Goal: Check status: Check status

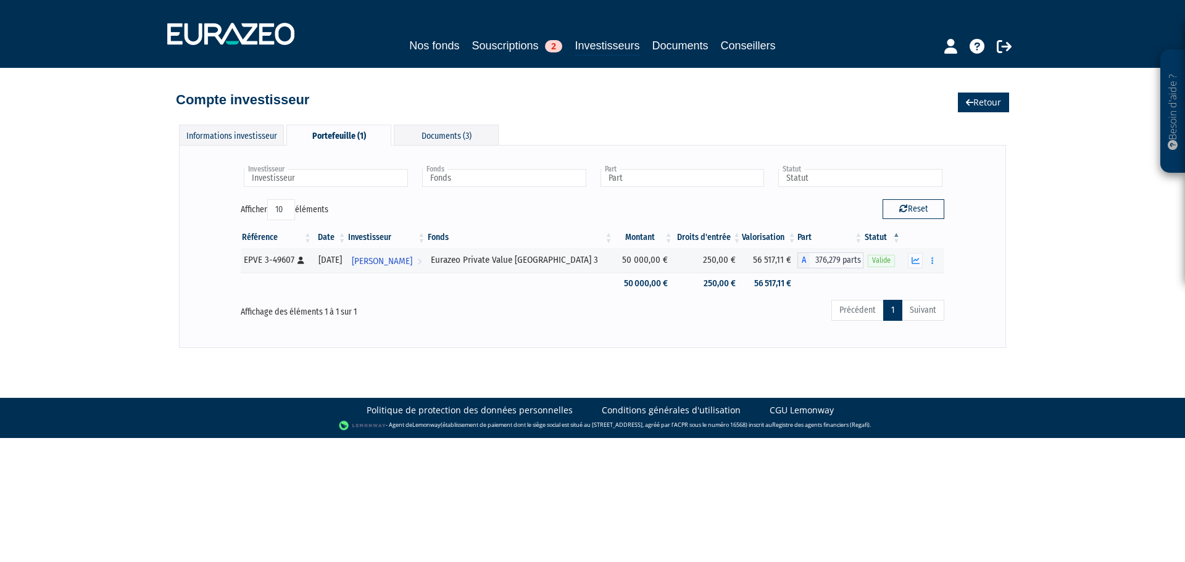
click at [982, 105] on link "Retour" at bounding box center [983, 103] width 51 height 20
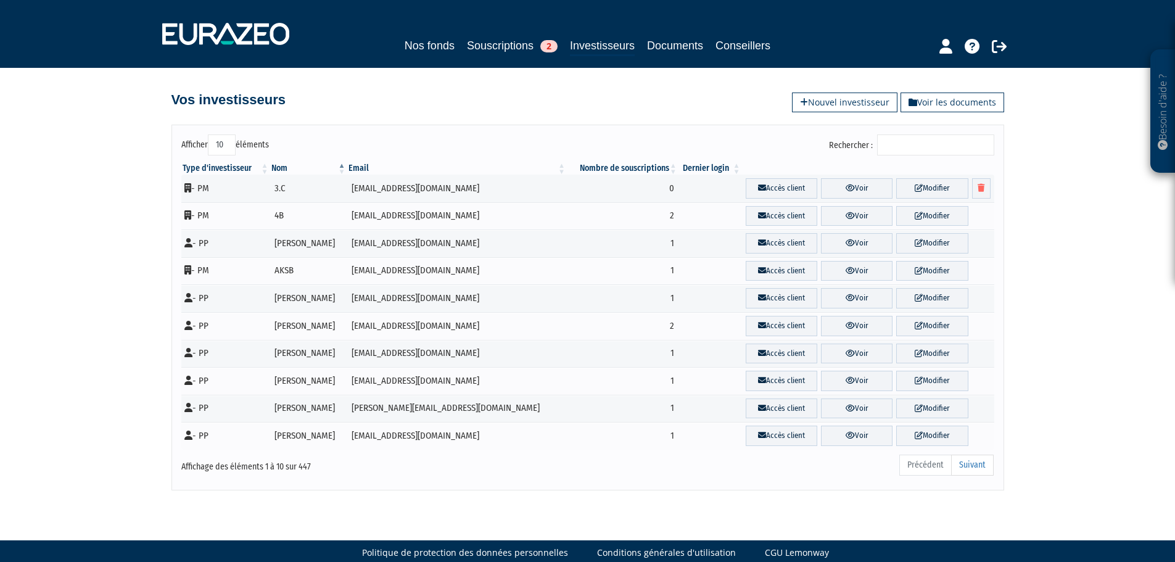
click at [922, 145] on input "Rechercher :" at bounding box center [935, 145] width 117 height 21
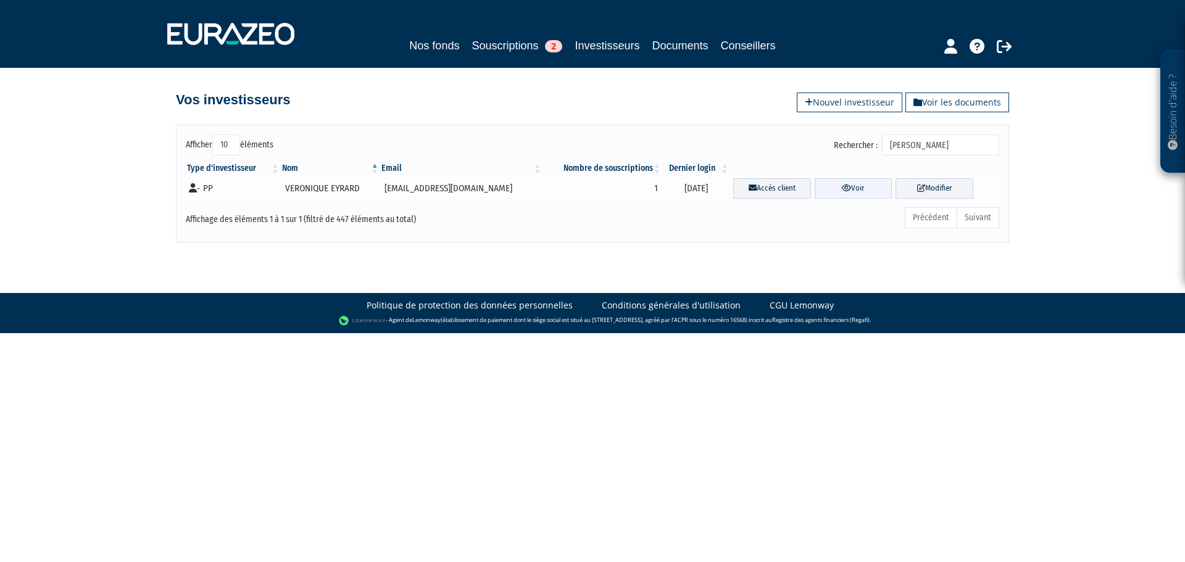
type input "eyrard"
click at [814, 191] on link "Voir" at bounding box center [853, 188] width 78 height 20
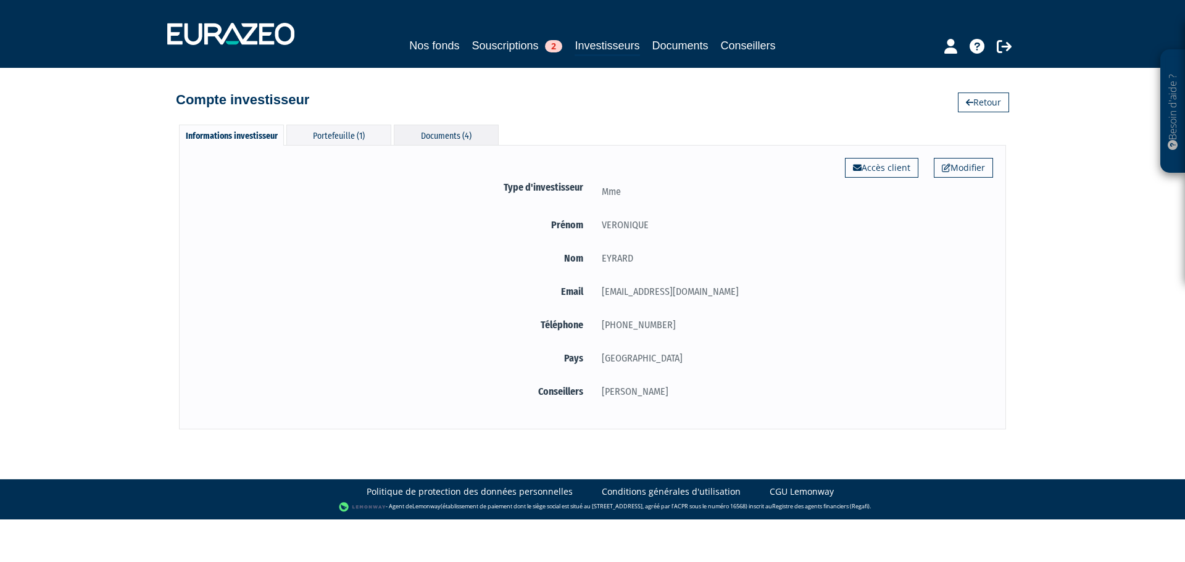
click at [431, 134] on div "Documents (4)" at bounding box center [446, 135] width 105 height 20
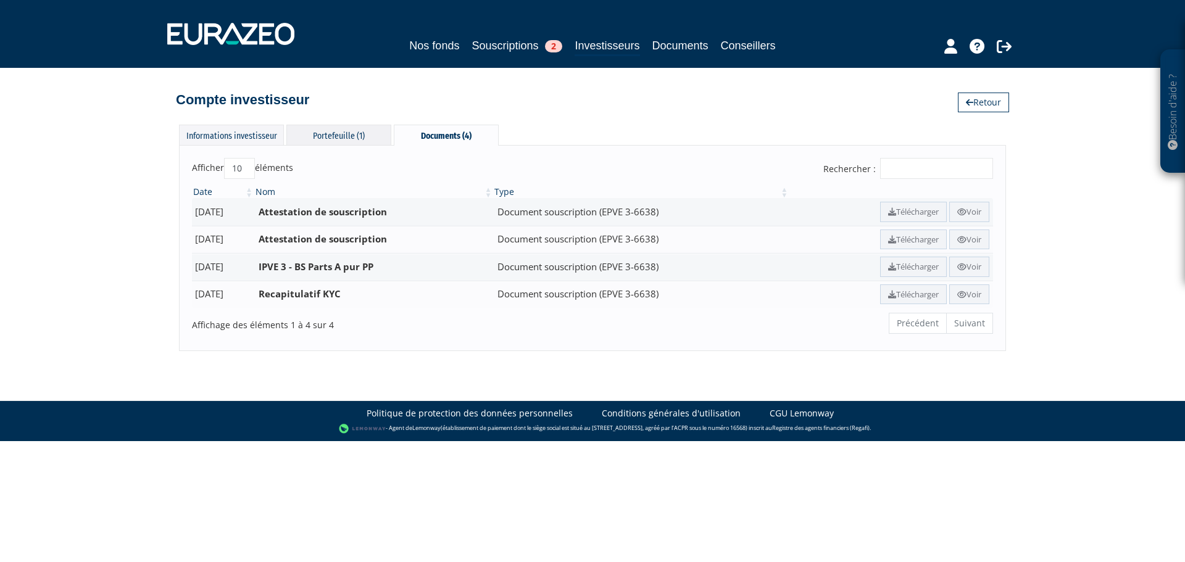
click at [340, 126] on div "Portefeuille (1)" at bounding box center [338, 135] width 105 height 20
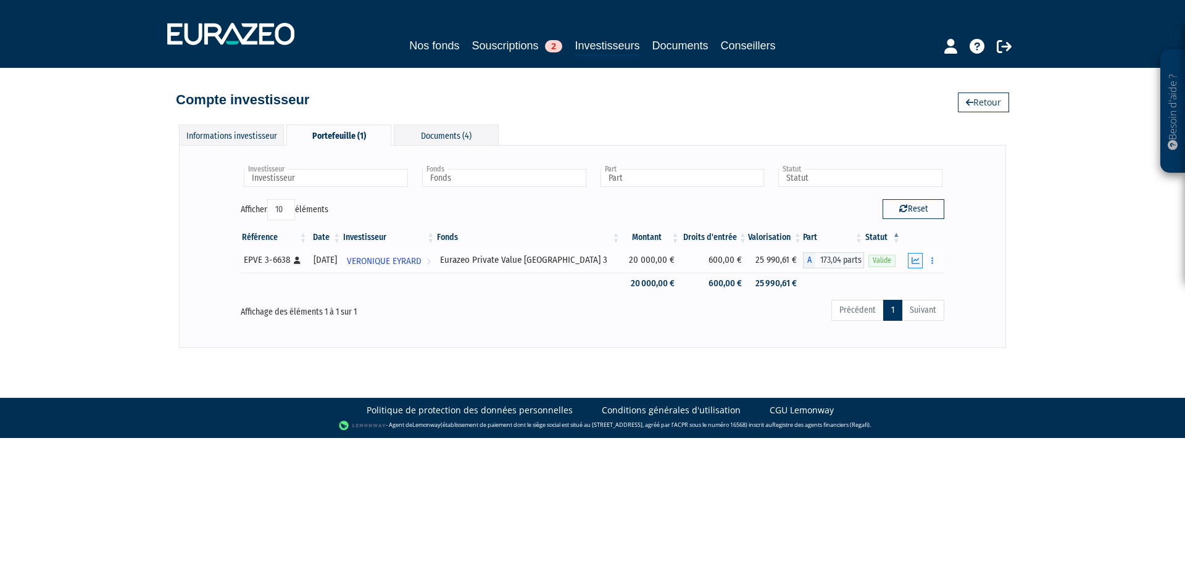
click at [917, 262] on icon "button" at bounding box center [915, 261] width 8 height 8
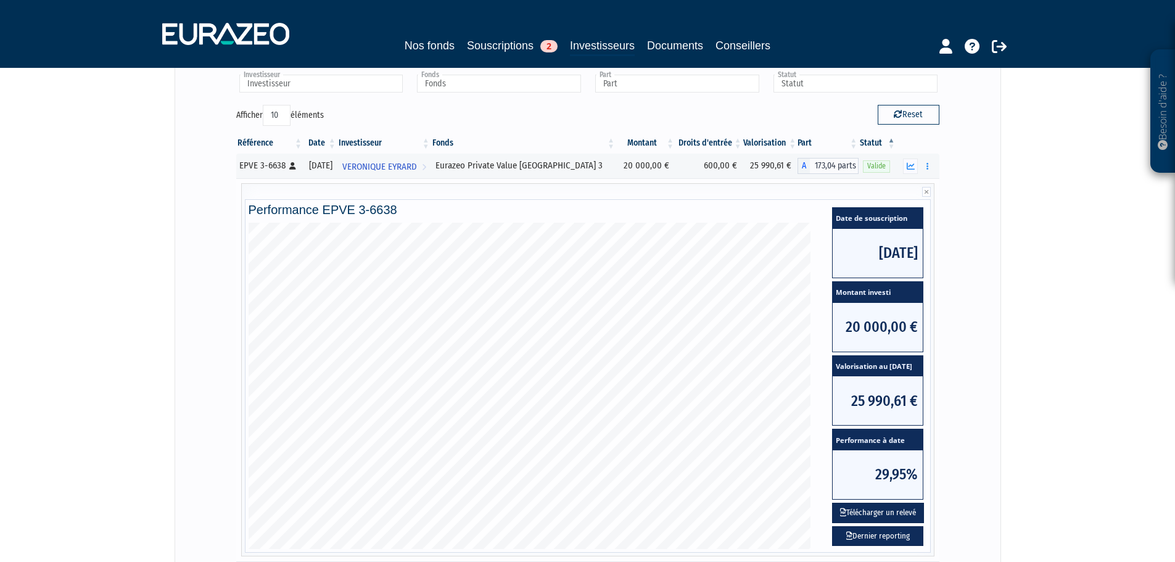
scroll to position [94, 0]
